Goal: Find specific page/section: Find specific page/section

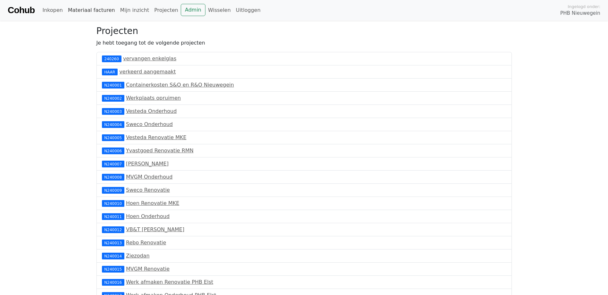
click at [77, 11] on link "Materiaal facturen" at bounding box center [91, 10] width 52 height 13
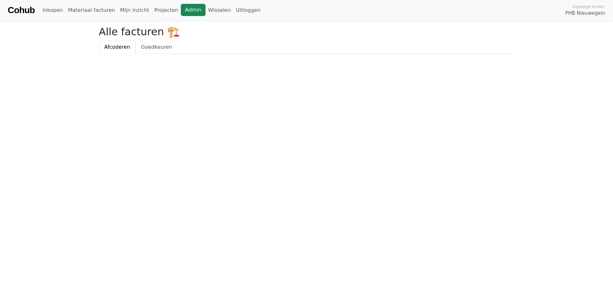
click at [189, 10] on link "Admin" at bounding box center [193, 10] width 25 height 12
